Goal: Information Seeking & Learning: Learn about a topic

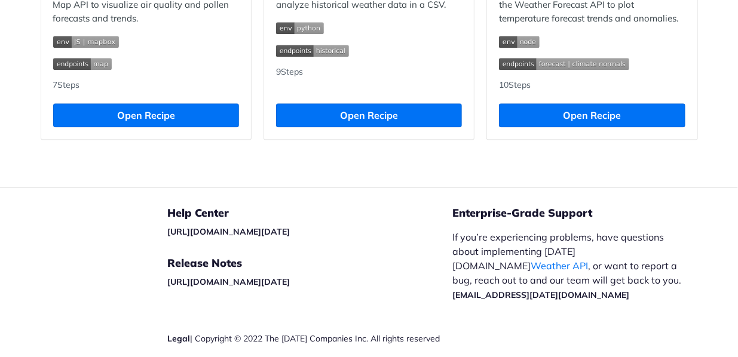
scroll to position [1322, 0]
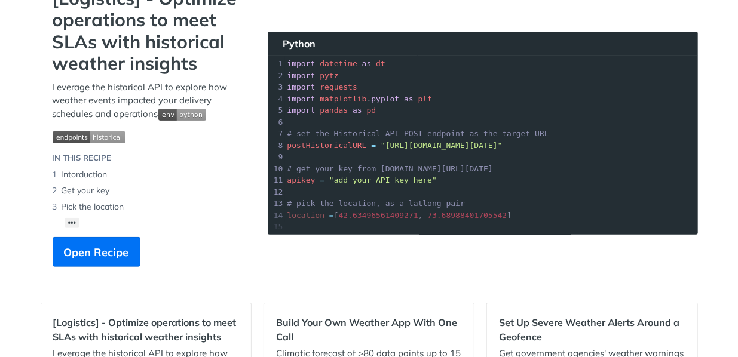
scroll to position [60, 0]
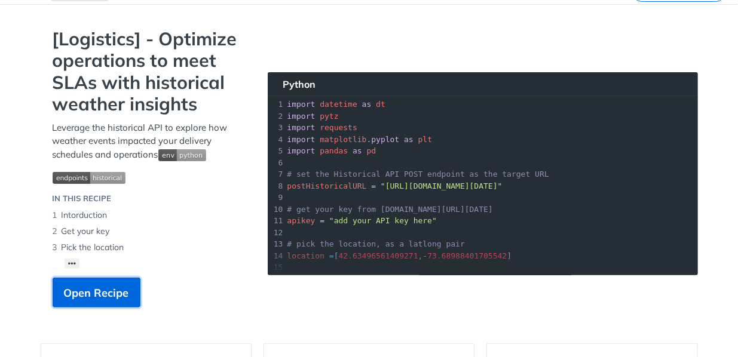
click at [109, 286] on span "Open Recipe" at bounding box center [96, 293] width 65 height 16
click at [109, 286] on div "Jump to Content Reference Recipes FAQs Help Center Blog API Status Recipes Refe…" at bounding box center [369, 178] width 738 height 357
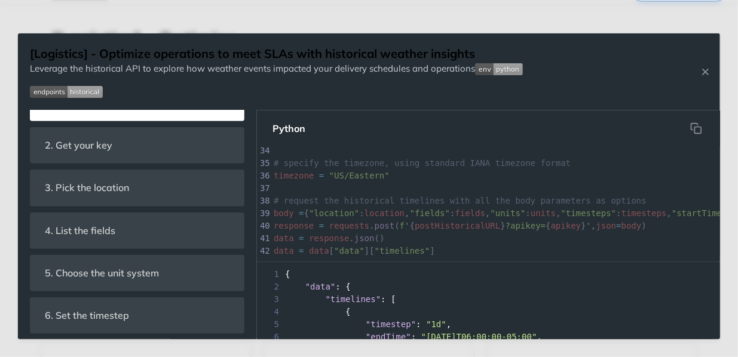
scroll to position [440, 0]
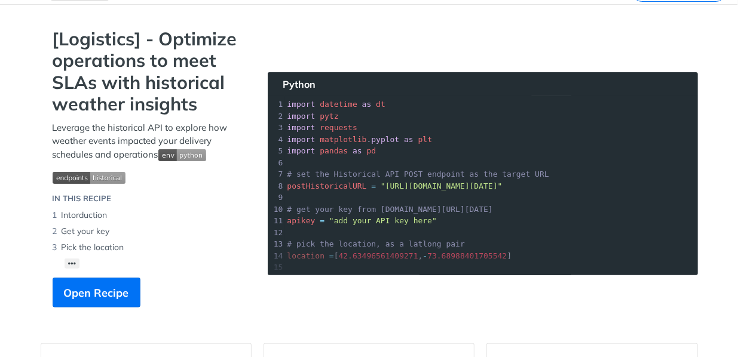
drag, startPoint x: 305, startPoint y: 176, endPoint x: 300, endPoint y: 171, distance: 6.8
